Goal: Use online tool/utility: Utilize a website feature to perform a specific function

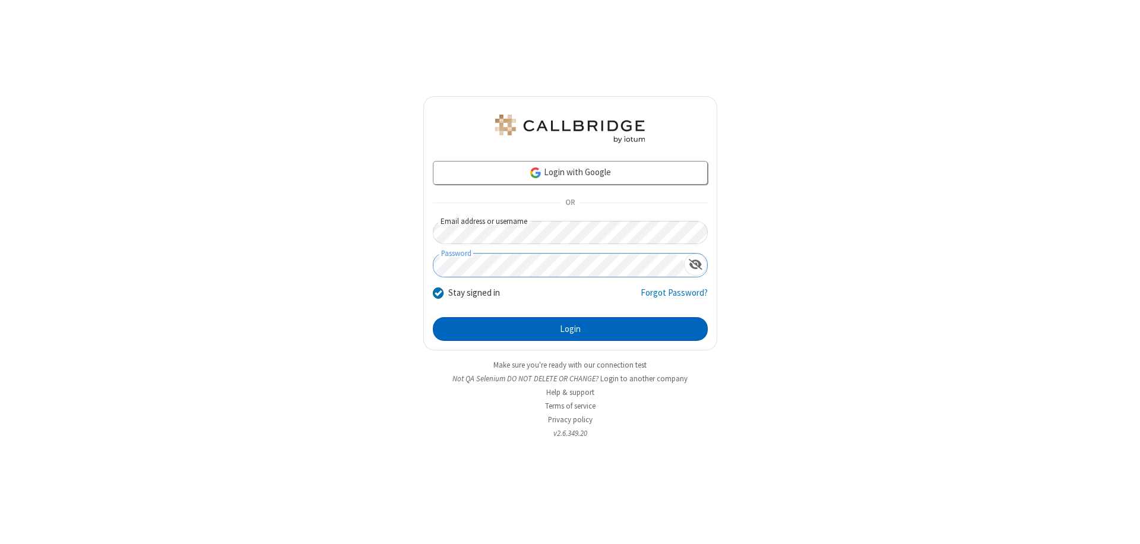
click at [570, 329] on button "Login" at bounding box center [570, 329] width 275 height 24
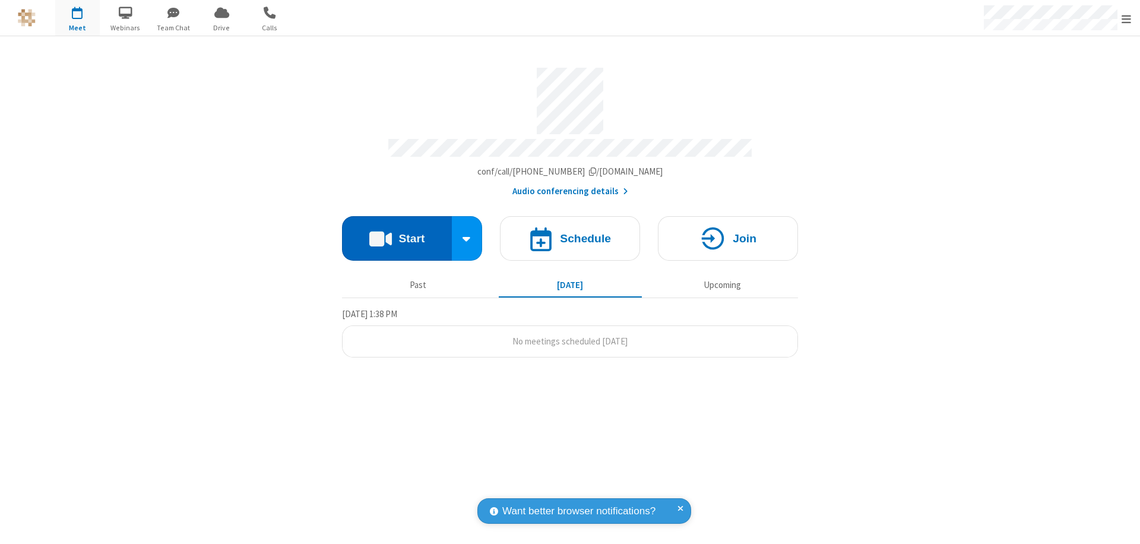
click at [397, 233] on button "Start" at bounding box center [397, 238] width 110 height 45
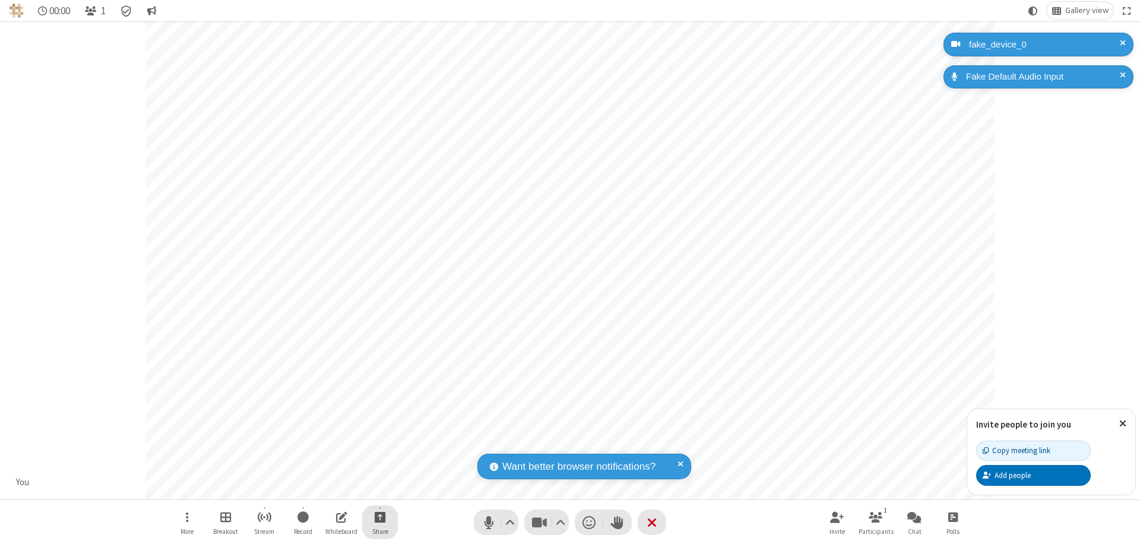
click at [380, 517] on span "Start sharing" at bounding box center [380, 516] width 11 height 15
click at [379, 444] on span "Share additional camera" at bounding box center [387, 447] width 88 height 10
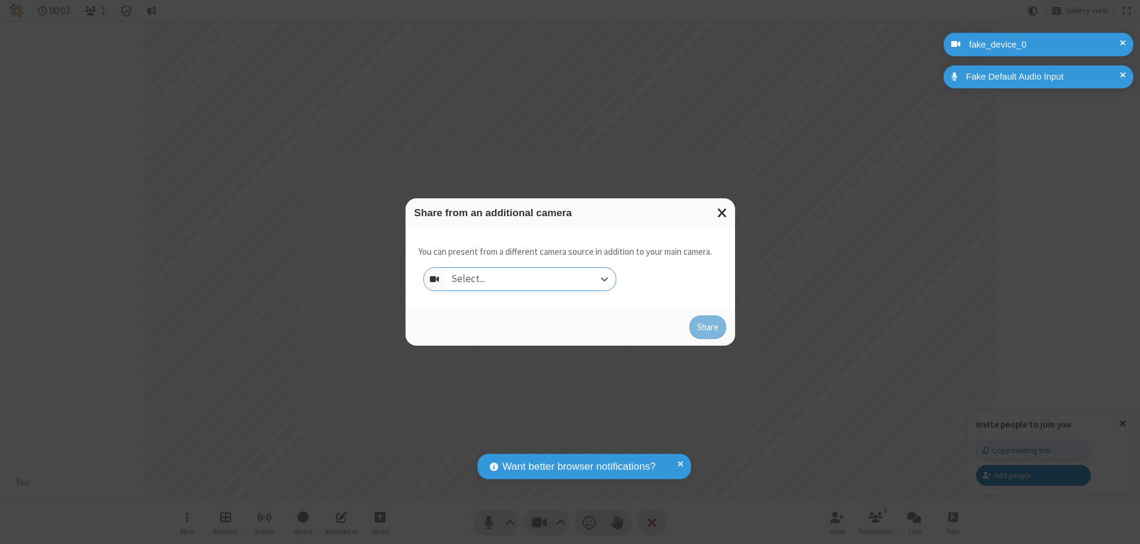
click at [530, 279] on div "Select..." at bounding box center [530, 279] width 170 height 23
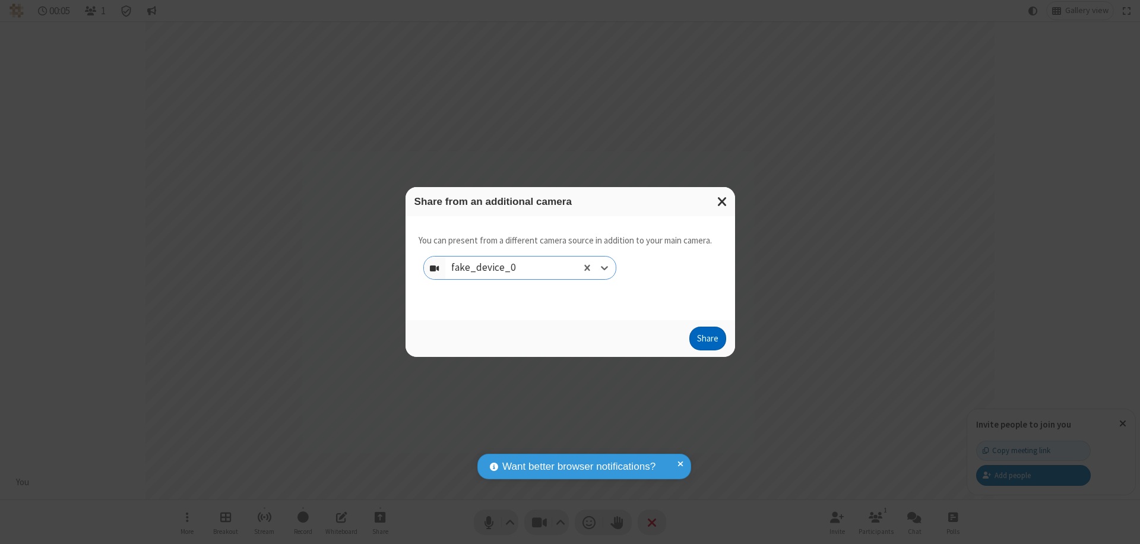
click at [707, 341] on button "Share" at bounding box center [707, 339] width 37 height 24
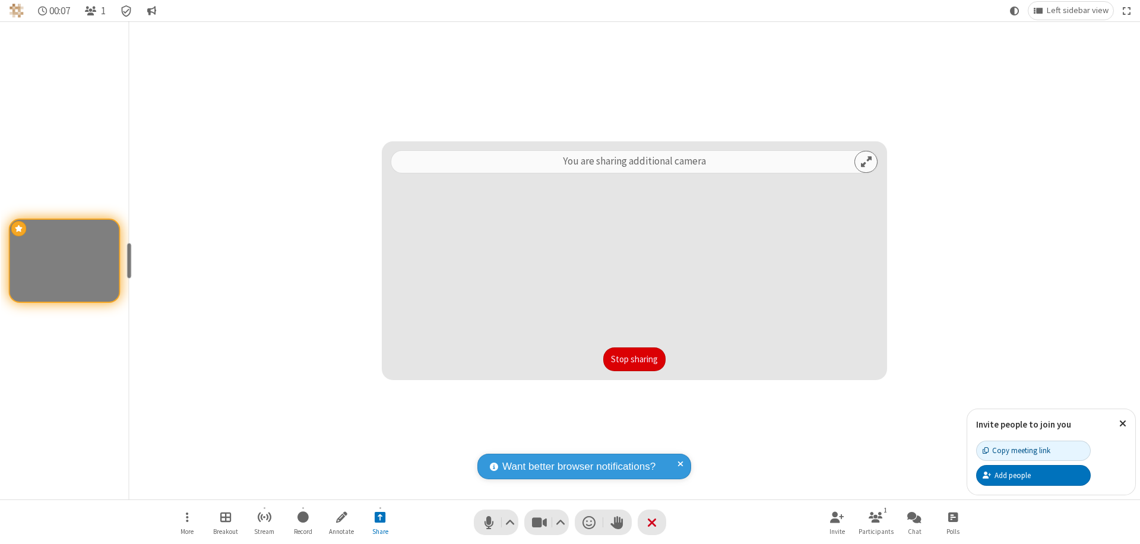
click at [634, 359] on button "Stop sharing" at bounding box center [634, 359] width 62 height 24
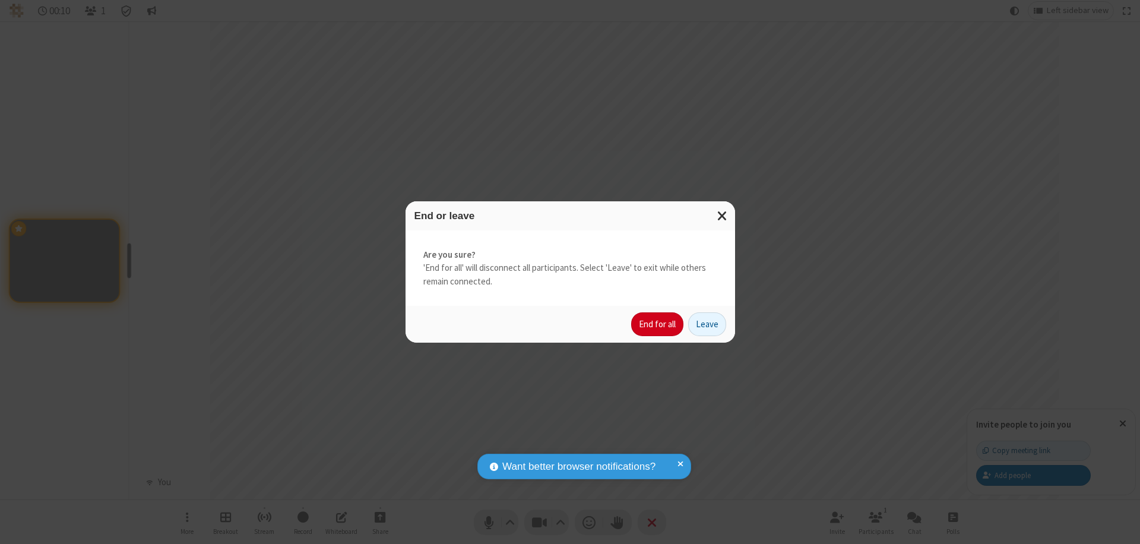
click at [658, 324] on button "End for all" at bounding box center [657, 324] width 52 height 24
